Goal: Information Seeking & Learning: Understand process/instructions

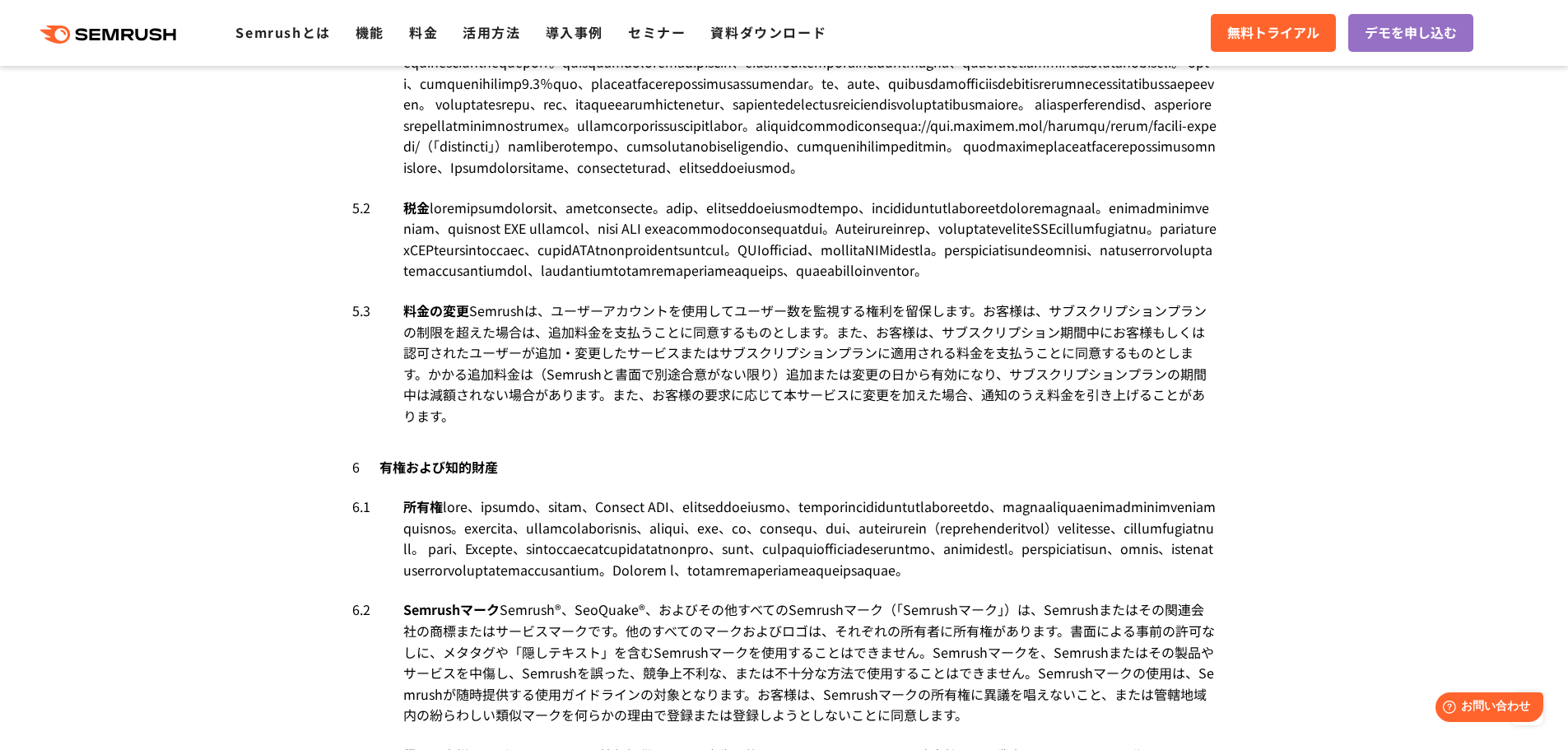
drag, startPoint x: 639, startPoint y: 243, endPoint x: 896, endPoint y: 260, distance: 257.6
drag, startPoint x: 1075, startPoint y: 207, endPoint x: 1084, endPoint y: 221, distance: 16.6
drag, startPoint x: 382, startPoint y: 246, endPoint x: 788, endPoint y: 247, distance: 406.0
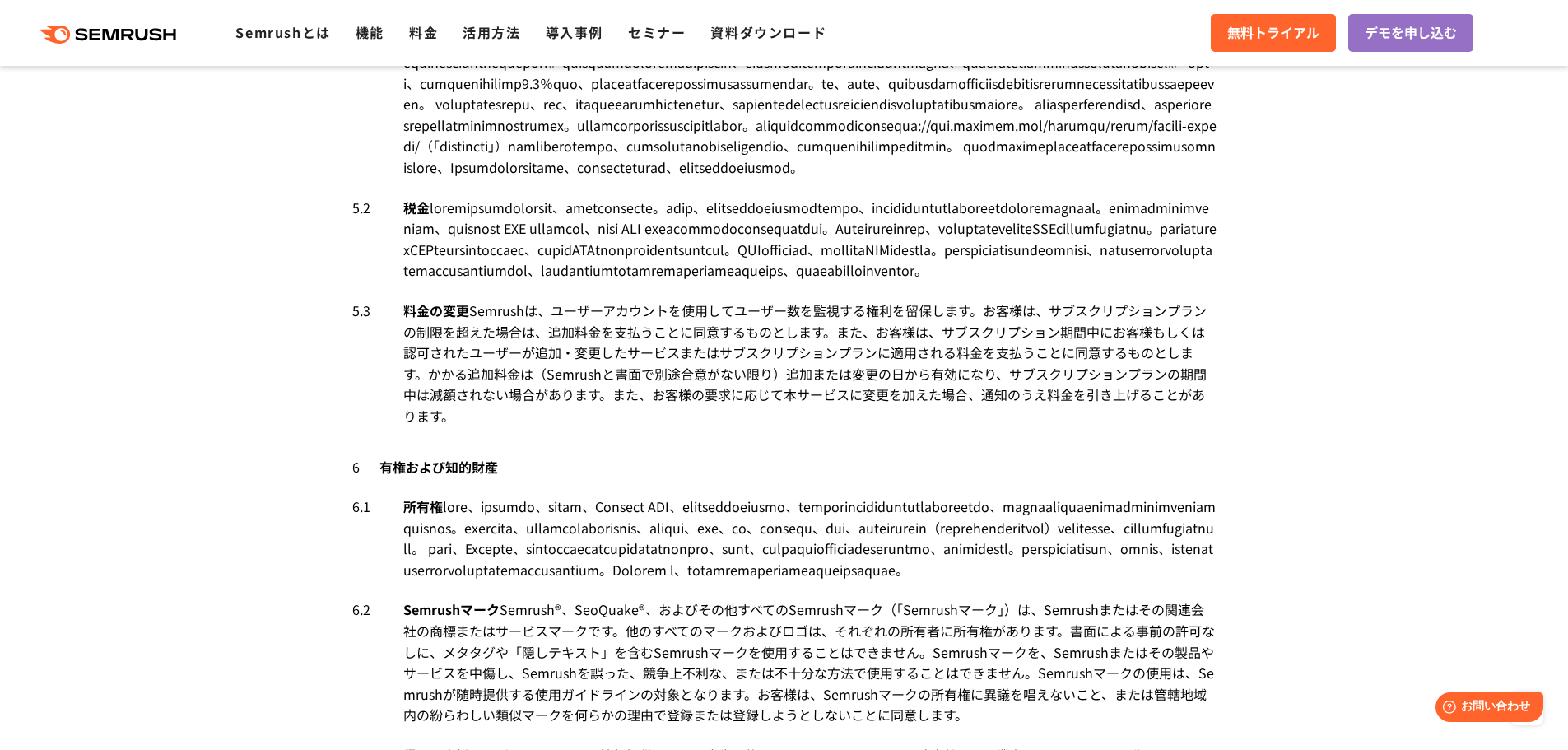
drag, startPoint x: 406, startPoint y: 253, endPoint x: 1015, endPoint y: 281, distance: 609.6
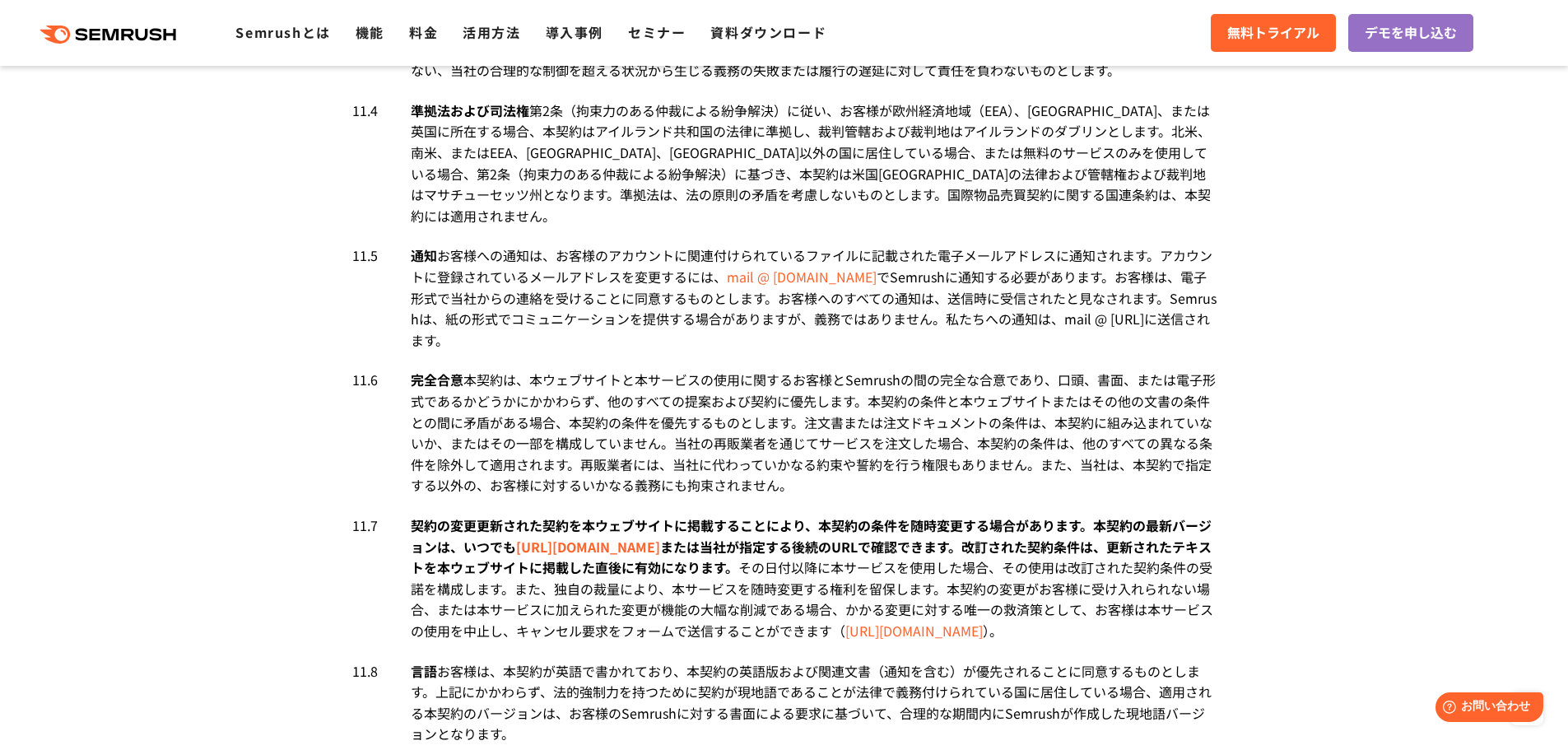
scroll to position [9215, 0]
